Goal: Task Accomplishment & Management: Manage account settings

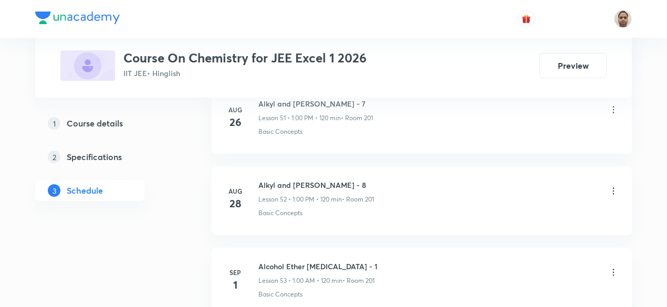
scroll to position [4832, 0]
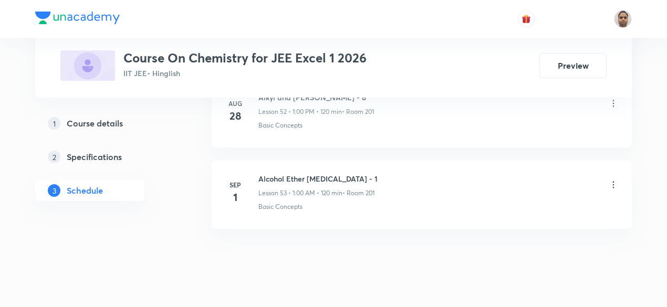
click at [321, 173] on h6 "Alcohol Ether [MEDICAL_DATA] - 1" at bounding box center [318, 178] width 119 height 11
copy h6 "Alcohol Ether [MEDICAL_DATA] - 1"
click at [613, 181] on icon at bounding box center [614, 184] width 2 height 7
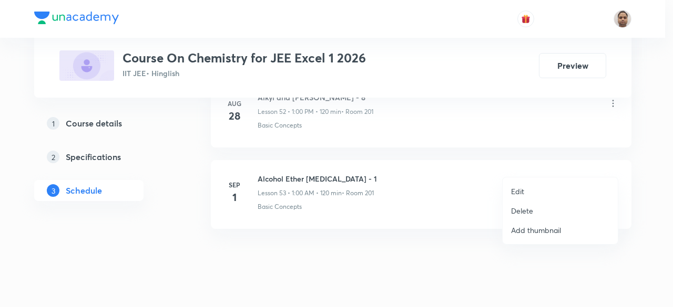
click at [528, 212] on p "Delete" at bounding box center [522, 210] width 22 height 11
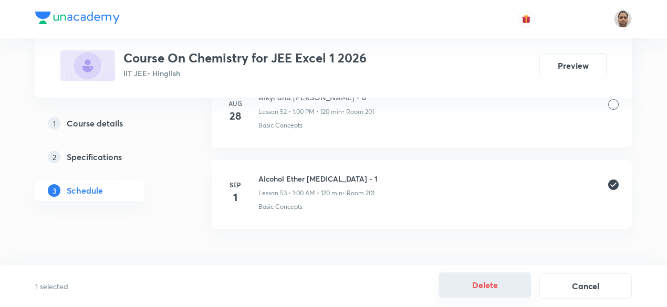
click at [484, 283] on button "Delete" at bounding box center [485, 285] width 93 height 25
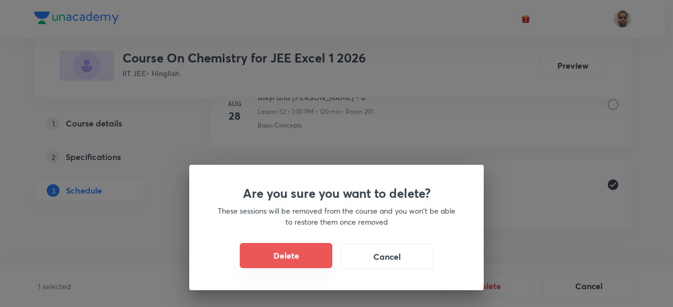
click at [300, 255] on button "Delete" at bounding box center [286, 255] width 93 height 25
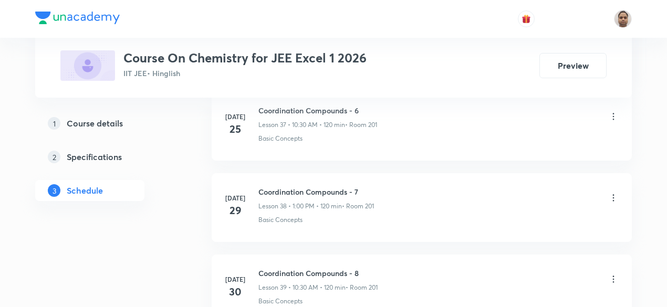
scroll to position [3518, 0]
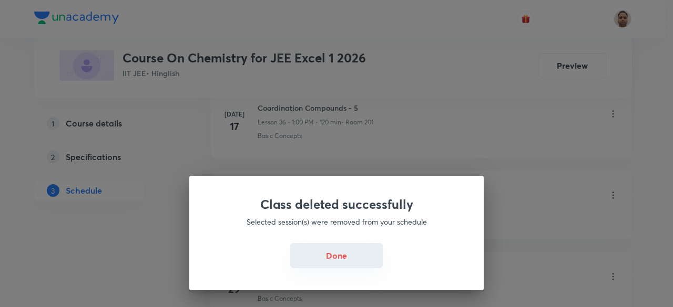
click at [370, 253] on button "Done" at bounding box center [336, 255] width 93 height 25
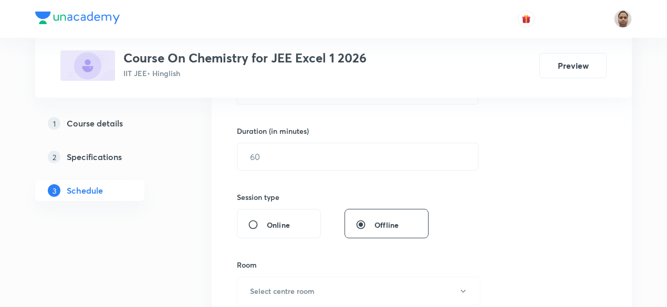
scroll to position [95, 0]
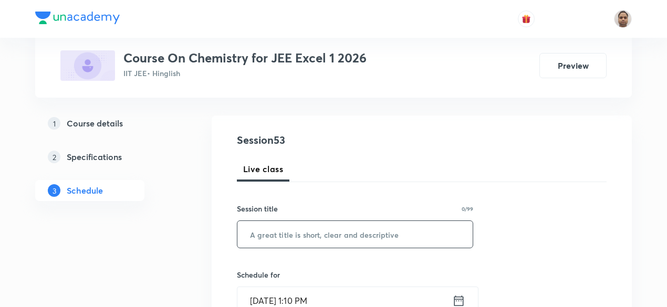
click at [313, 242] on input "text" at bounding box center [355, 234] width 235 height 27
paste input "Alcohol Ether [MEDICAL_DATA] - 1"
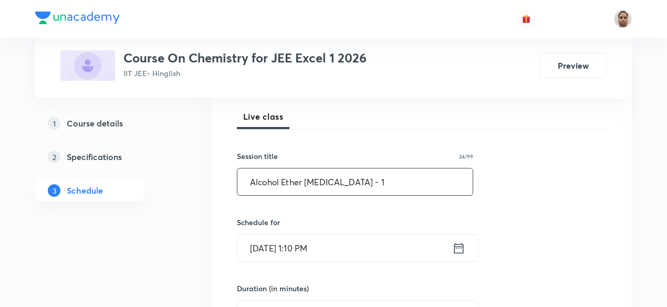
type input "Alcohol Ether [MEDICAL_DATA] - 1"
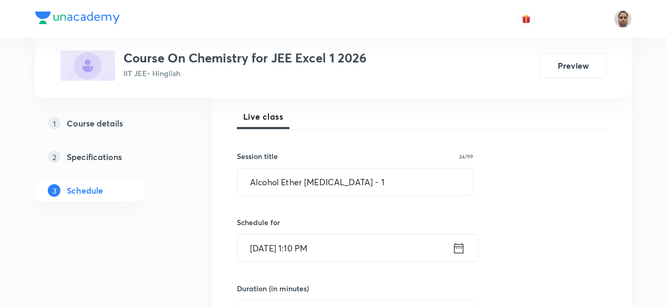
click at [289, 251] on input "Sep 1, 2025, 1:10 PM" at bounding box center [345, 248] width 215 height 27
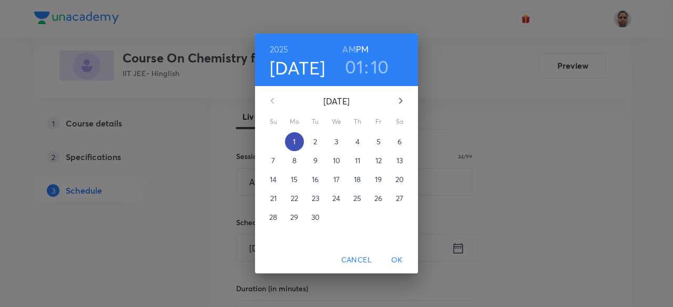
click at [303, 138] on span "1" at bounding box center [294, 142] width 19 height 11
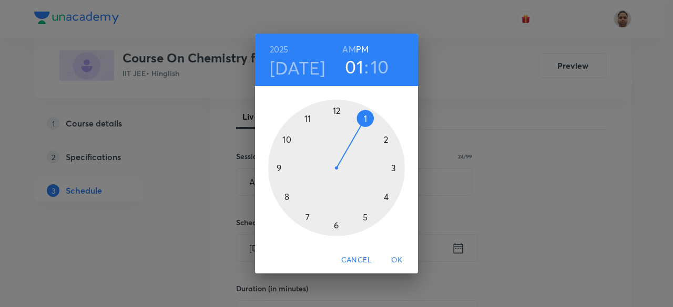
click at [353, 75] on h3 "01" at bounding box center [354, 67] width 18 height 22
click at [366, 120] on div at bounding box center [336, 168] width 137 height 137
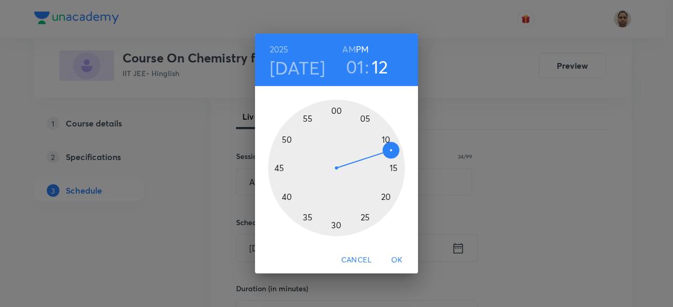
drag, startPoint x: 365, startPoint y: 242, endPoint x: 384, endPoint y: 151, distance: 93.0
click at [384, 151] on div at bounding box center [336, 168] width 137 height 137
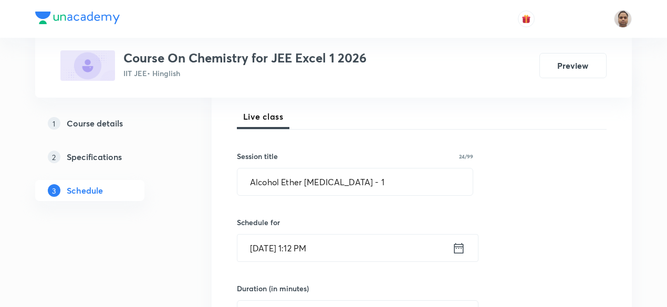
scroll to position [252, 0]
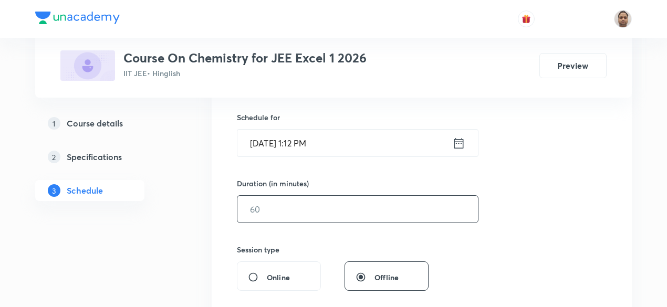
click at [285, 200] on input "text" at bounding box center [358, 209] width 241 height 27
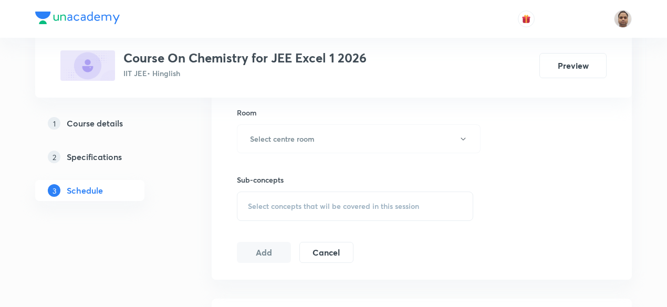
scroll to position [463, 0]
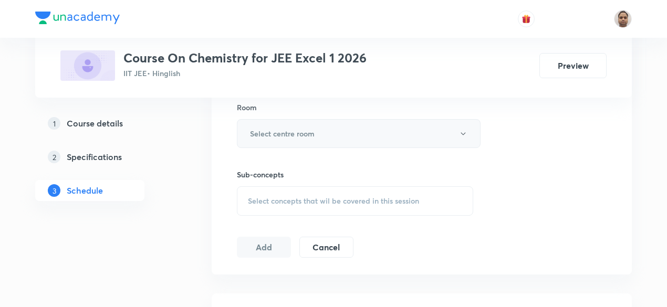
type input "120"
click at [283, 121] on button "Select centre room" at bounding box center [359, 133] width 244 height 29
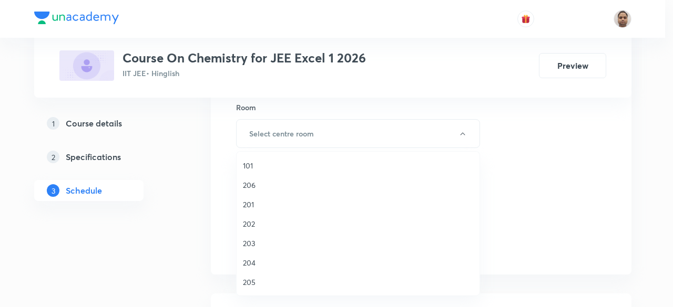
click at [257, 200] on span "201" at bounding box center [358, 204] width 230 height 11
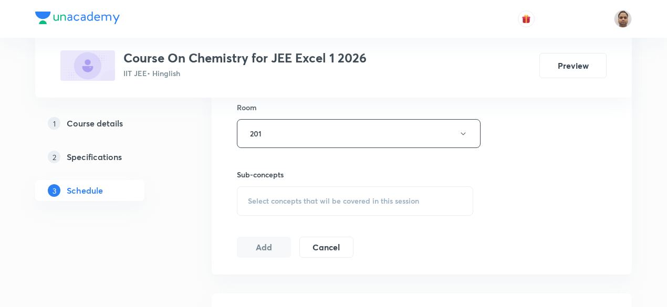
click at [272, 210] on div "Select concepts that wil be covered in this session" at bounding box center [355, 201] width 237 height 29
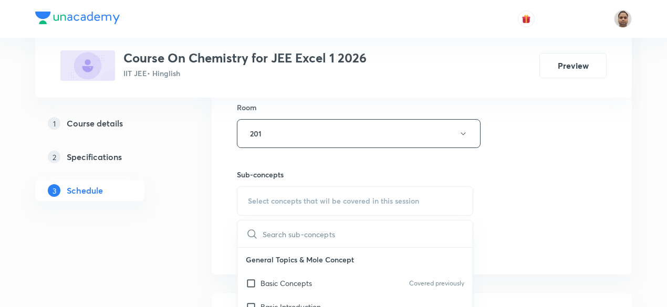
click at [259, 280] on input "checkbox" at bounding box center [253, 283] width 15 height 11
click at [213, 275] on div "Session 53 Live class Session title 24/99 Alcohol Ether Phenol - 1 ​ Schedule f…" at bounding box center [422, 11] width 420 height 527
click at [252, 275] on div "Session 53 Live class Session title 24/99 Alcohol Ether Phenol - 1 ​ Schedule f…" at bounding box center [422, 11] width 420 height 527
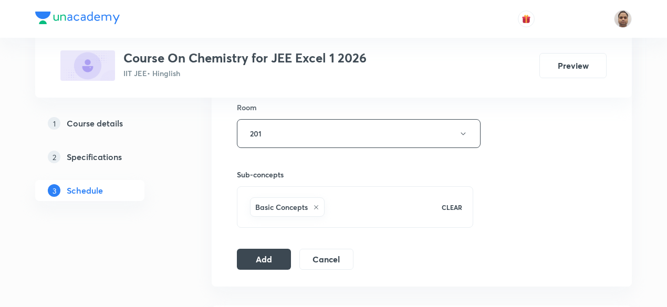
click at [266, 260] on button "Add" at bounding box center [264, 259] width 54 height 21
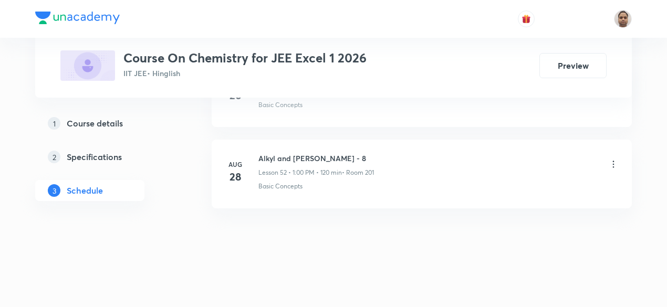
scroll to position [4270, 0]
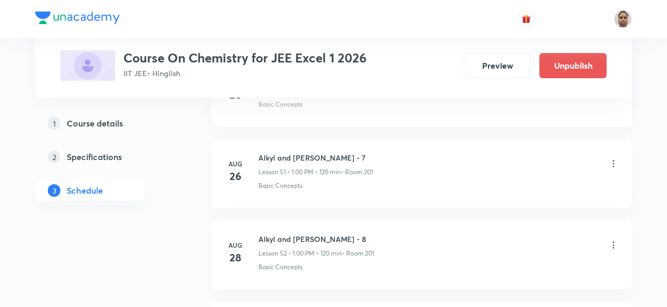
scroll to position [4832, 0]
